Goal: Transaction & Acquisition: Purchase product/service

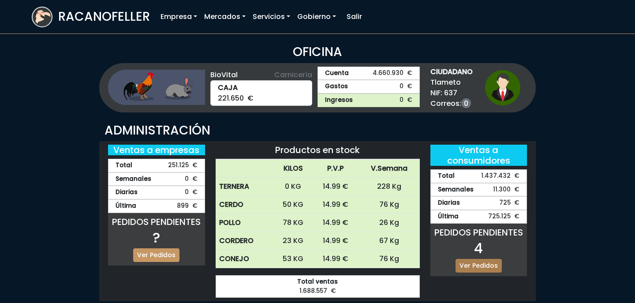
click at [492, 266] on link "Ver Pedidos" at bounding box center [479, 266] width 46 height 14
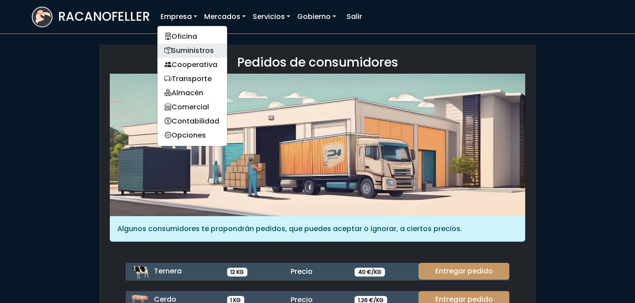
click at [184, 52] on link "Suministros" at bounding box center [192, 51] width 70 height 14
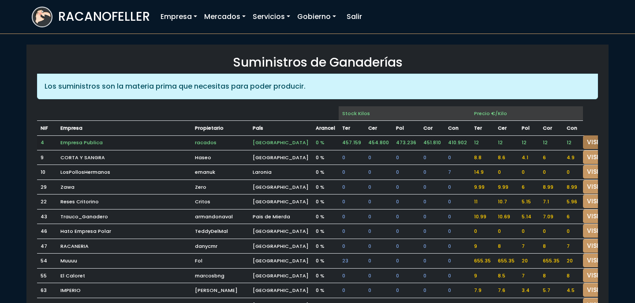
click at [586, 143] on link "VISITAR" at bounding box center [599, 142] width 32 height 14
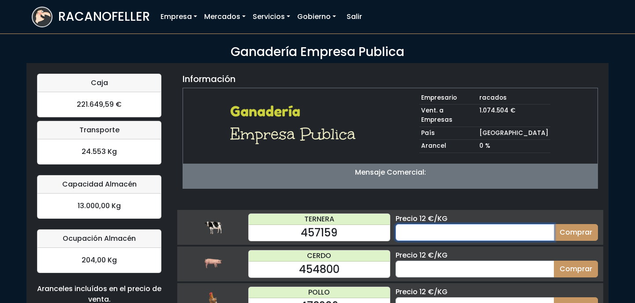
click at [455, 224] on input "number" at bounding box center [475, 232] width 159 height 17
type input "70"
click at [554, 224] on button "Comprar" at bounding box center [576, 232] width 44 height 17
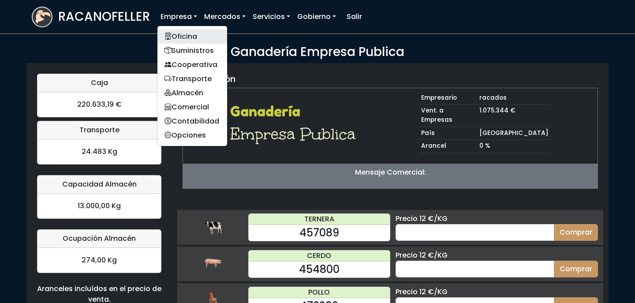
click at [191, 40] on link "Oficina" at bounding box center [192, 37] width 70 height 14
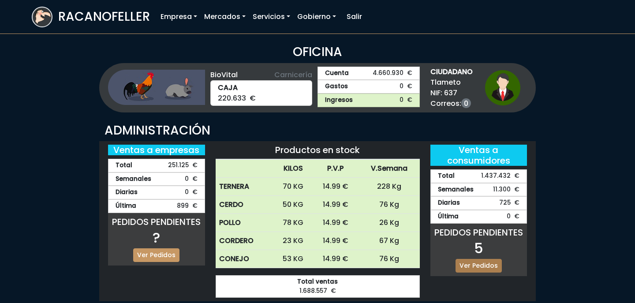
click at [475, 261] on link "Ver Pedidos" at bounding box center [479, 266] width 46 height 14
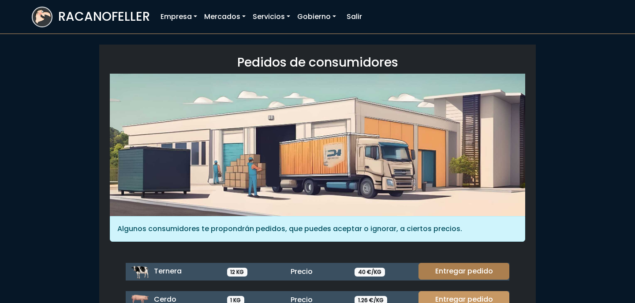
click at [469, 271] on link "Entregar pedido" at bounding box center [464, 271] width 91 height 17
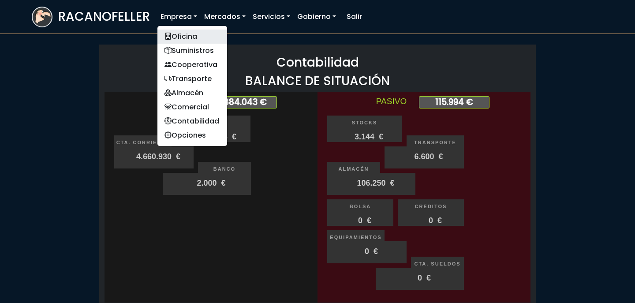
click at [185, 31] on link "Oficina" at bounding box center [192, 37] width 70 height 14
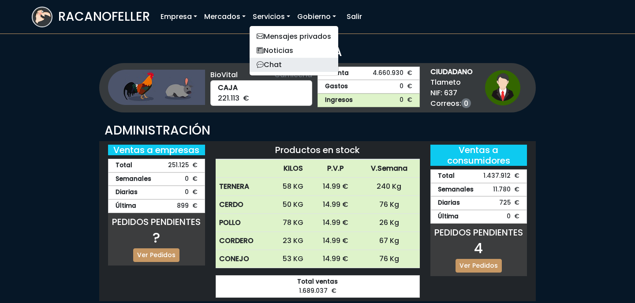
click at [280, 69] on link "Chat" at bounding box center [294, 65] width 89 height 14
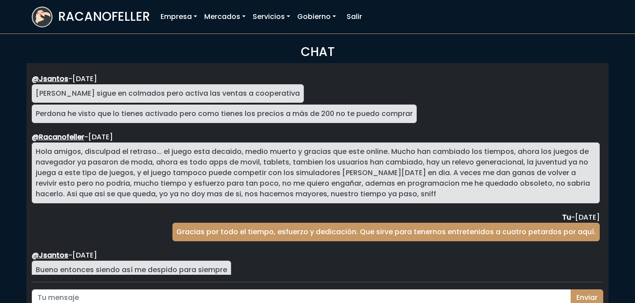
scroll to position [1618, 0]
